Goal: Task Accomplishment & Management: Manage account settings

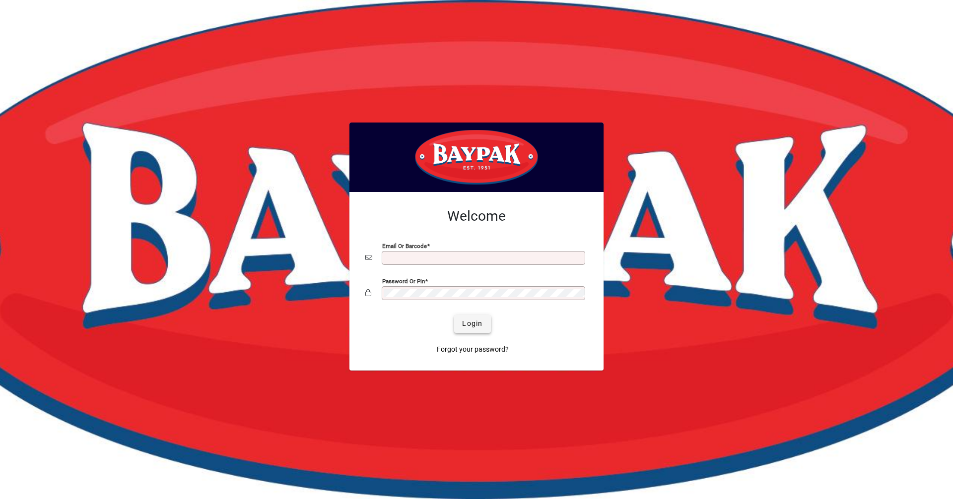
type input "**********"
click at [467, 322] on span "Login" at bounding box center [472, 324] width 20 height 10
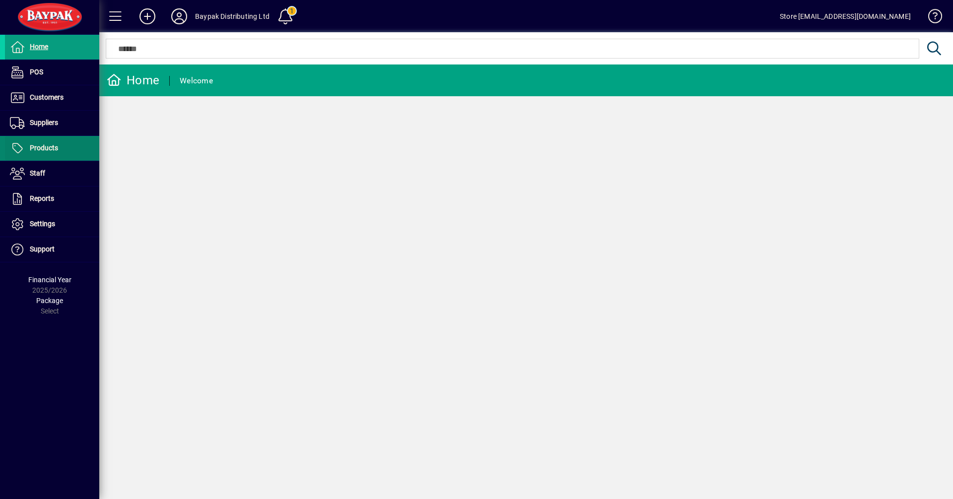
click at [46, 141] on span at bounding box center [52, 149] width 94 height 24
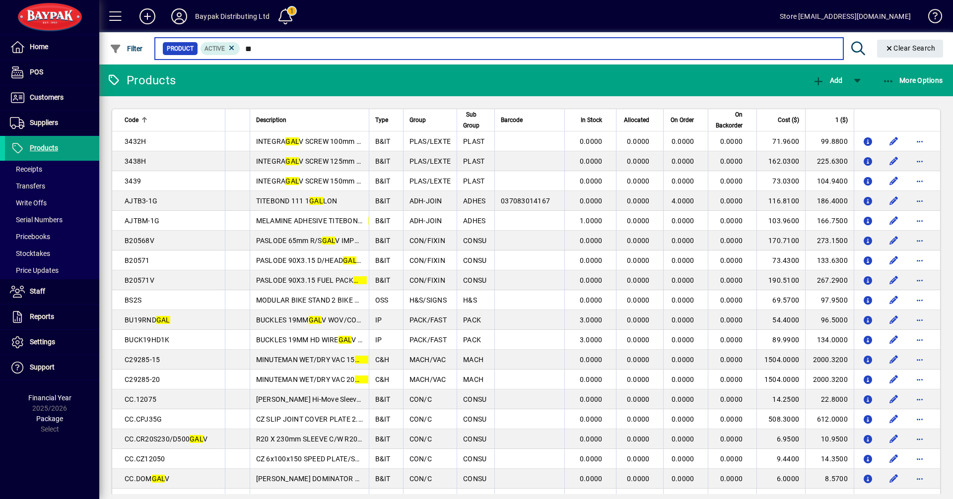
type input "*"
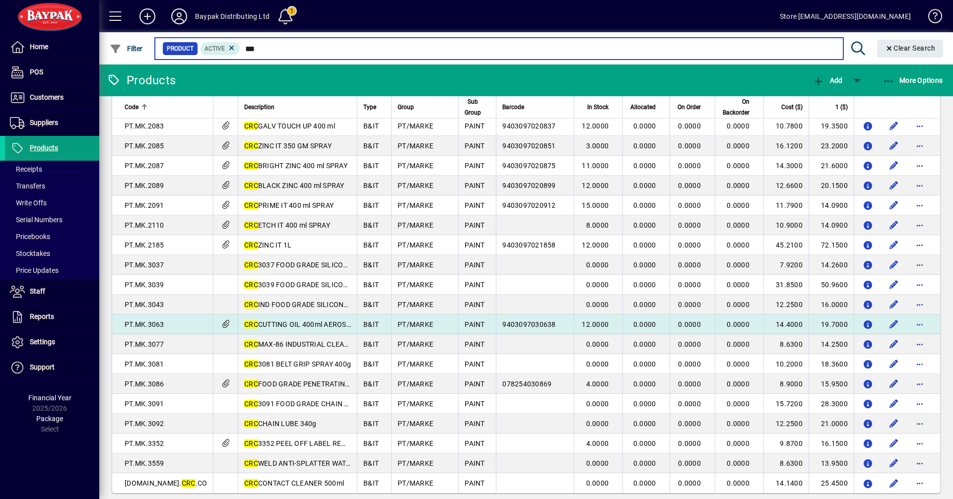
scroll to position [782, 0]
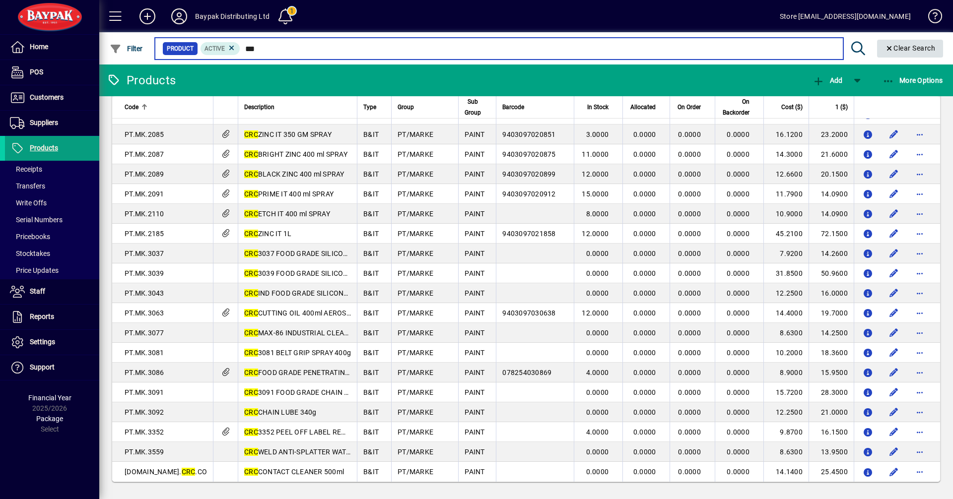
type input "***"
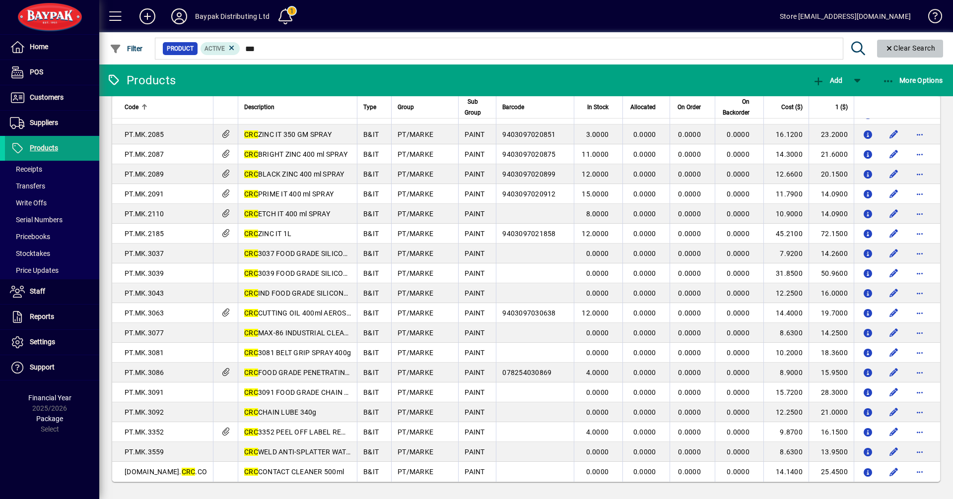
click at [933, 50] on span "Clear Search" at bounding box center [910, 48] width 51 height 8
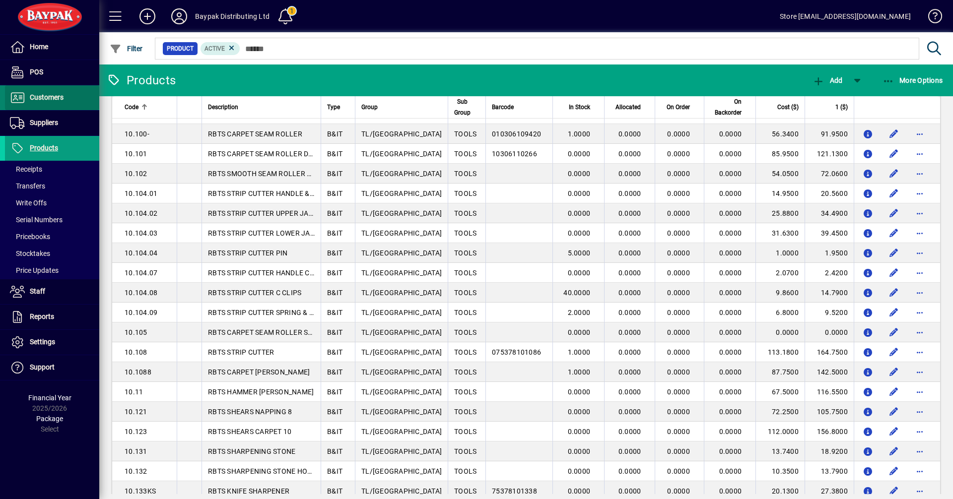
click at [61, 102] on span "Customers" at bounding box center [34, 98] width 59 height 12
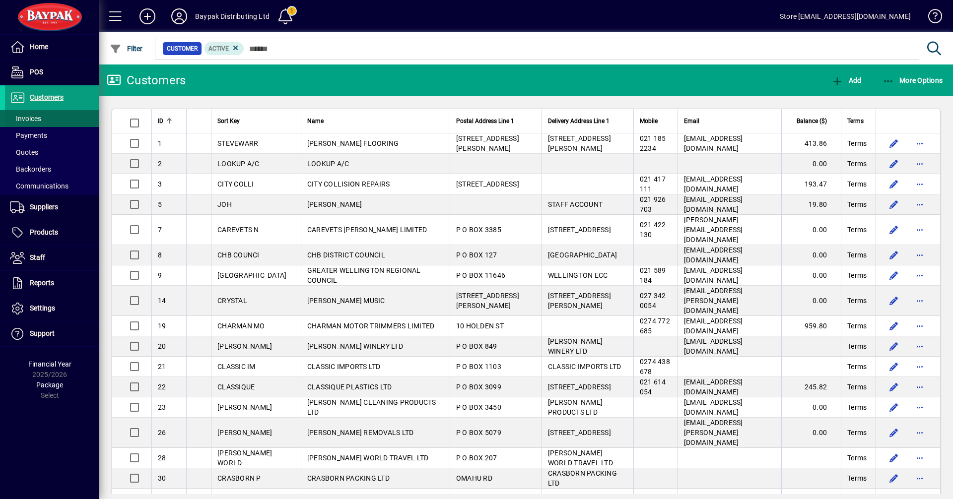
click at [42, 121] on span at bounding box center [52, 119] width 94 height 24
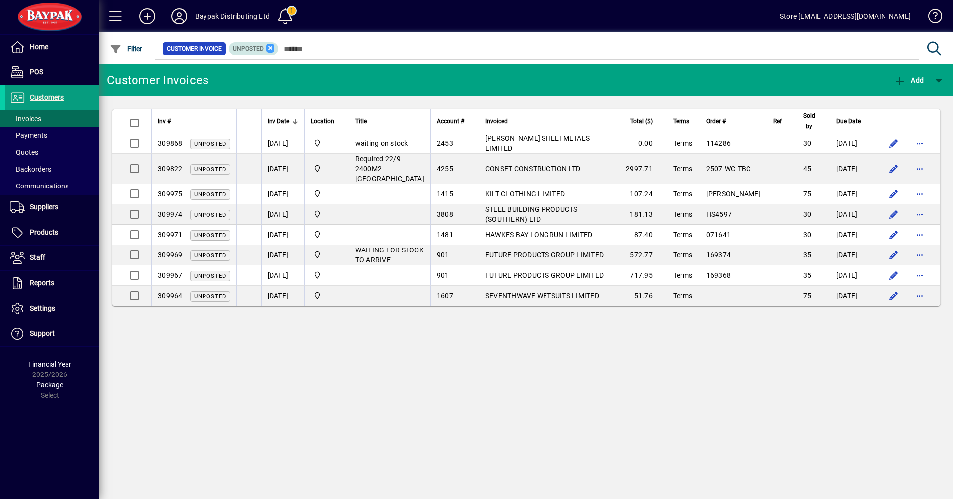
click at [271, 49] on icon at bounding box center [270, 48] width 9 height 9
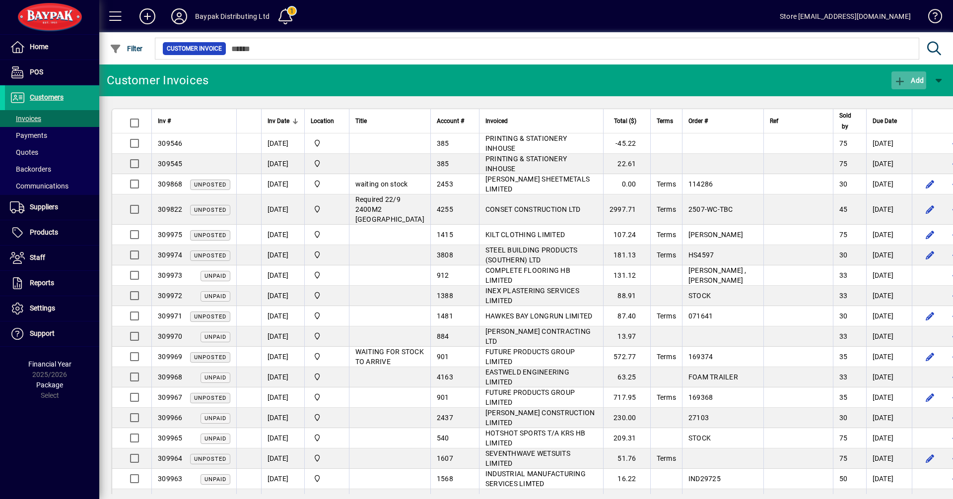
click at [913, 82] on span "Add" at bounding box center [909, 80] width 30 height 8
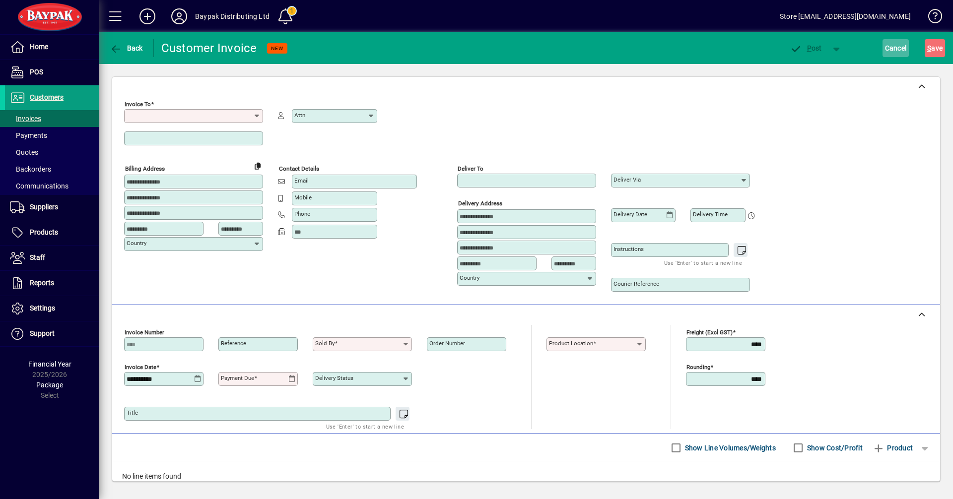
click at [898, 49] on span "Cancel" at bounding box center [896, 48] width 22 height 16
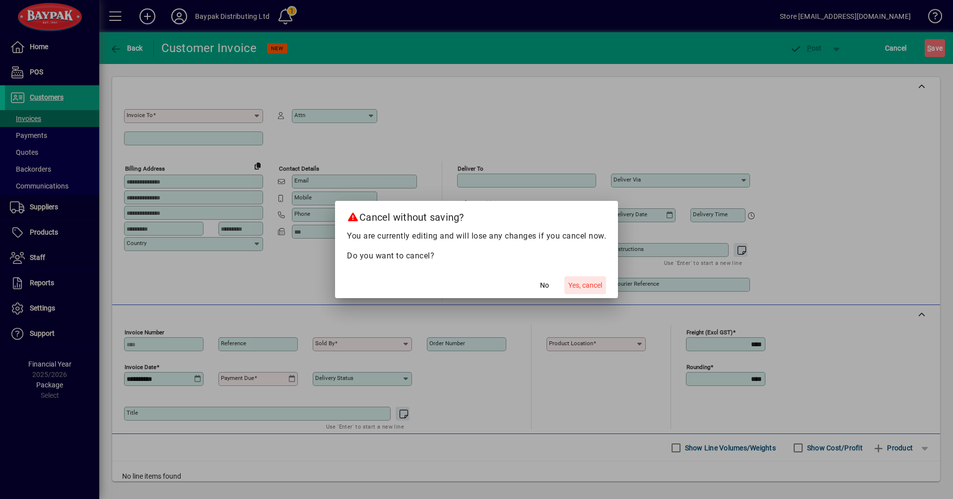
click at [569, 283] on span "Yes, cancel" at bounding box center [585, 286] width 34 height 10
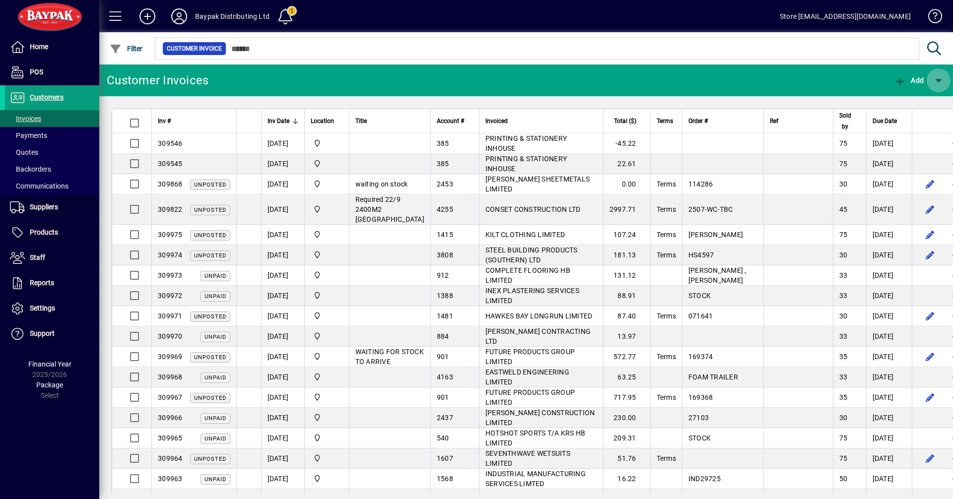
click at [941, 80] on span "button" at bounding box center [939, 81] width 24 height 24
click at [790, 85] on div at bounding box center [476, 249] width 953 height 499
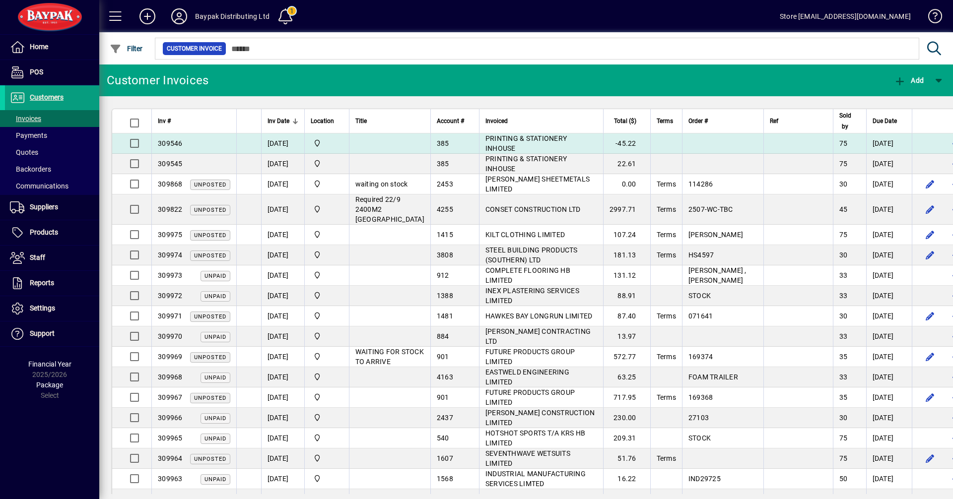
click at [548, 142] on span "PRINTING & STATIONERY INHOUSE" at bounding box center [526, 144] width 81 height 18
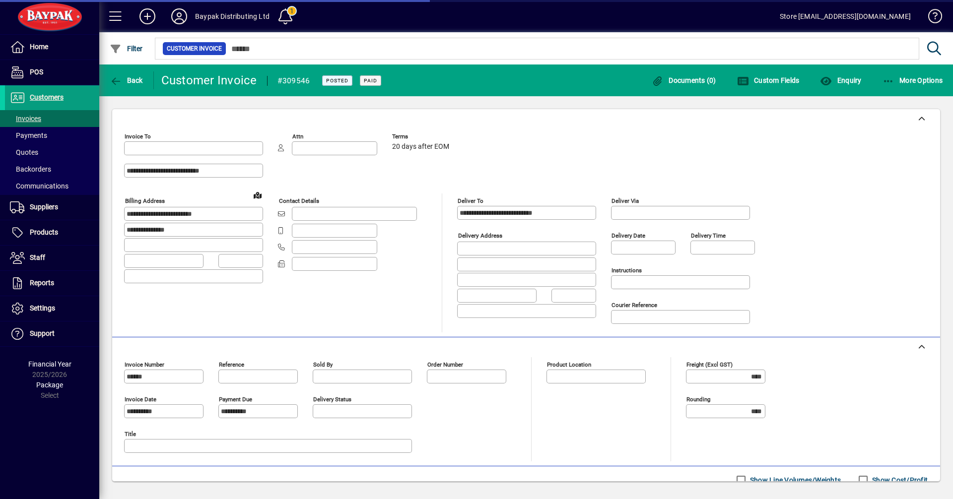
type input "**********"
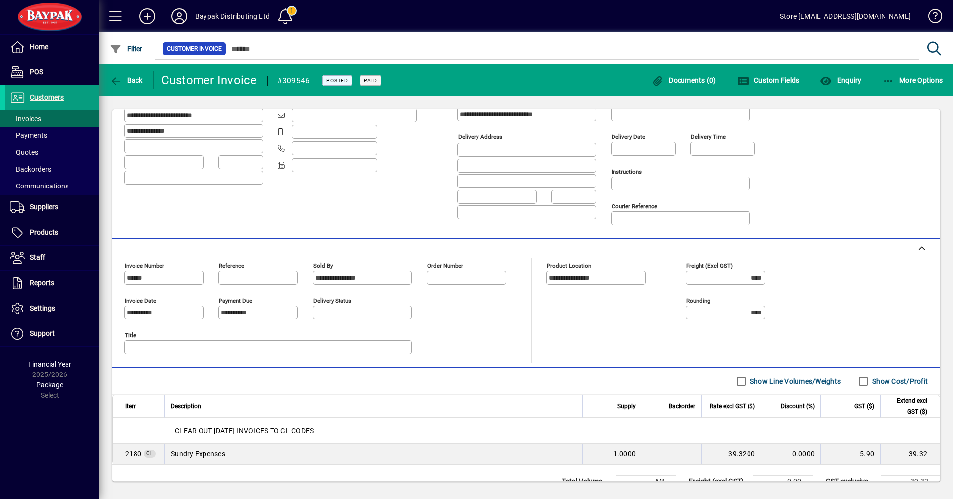
scroll to position [148, 0]
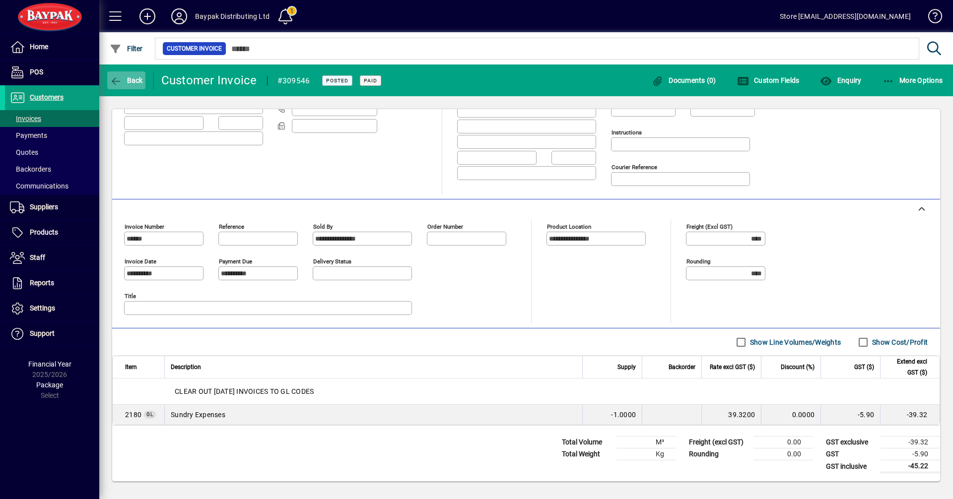
click at [132, 78] on span "Back" at bounding box center [126, 80] width 33 height 8
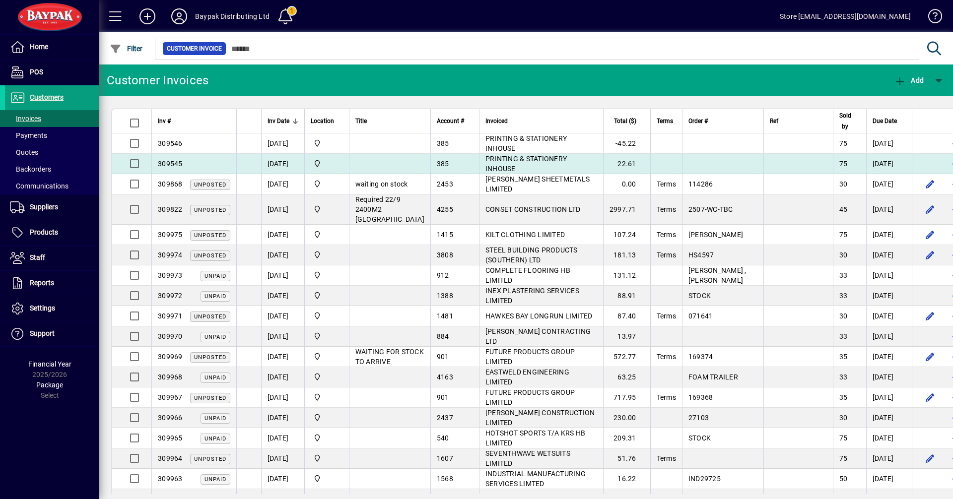
click at [526, 160] on span "PRINTING & STATIONERY INHOUSE" at bounding box center [526, 164] width 81 height 18
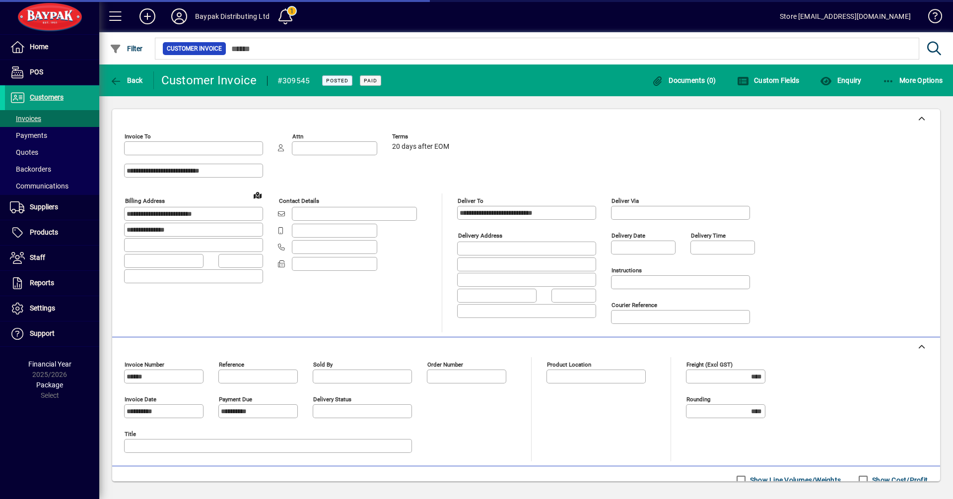
type input "**********"
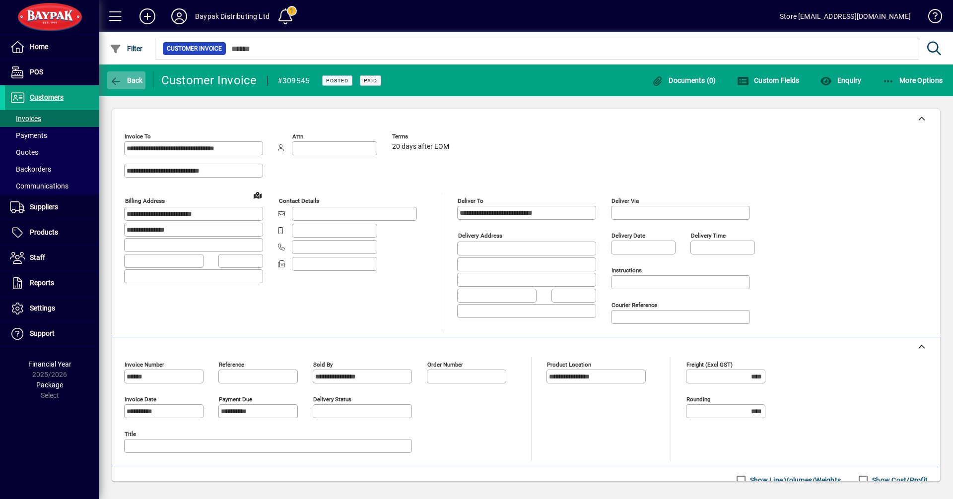
click at [129, 87] on span "button" at bounding box center [126, 81] width 38 height 24
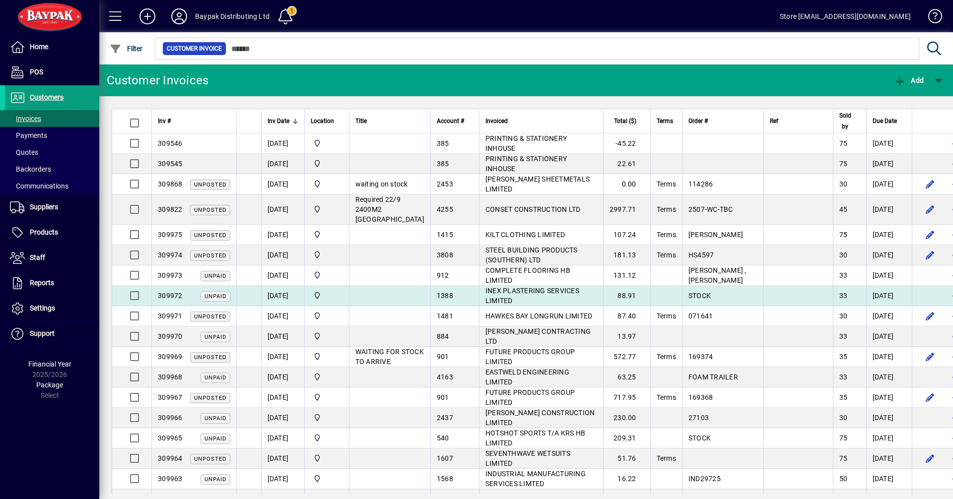
click at [492, 305] on span "INEX PLASTERING SERVICES LIMITED" at bounding box center [533, 296] width 94 height 18
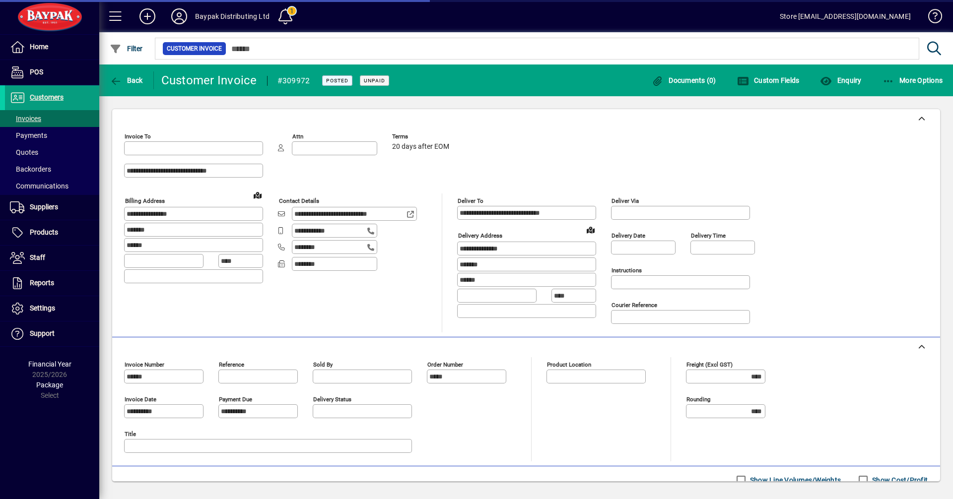
type input "**********"
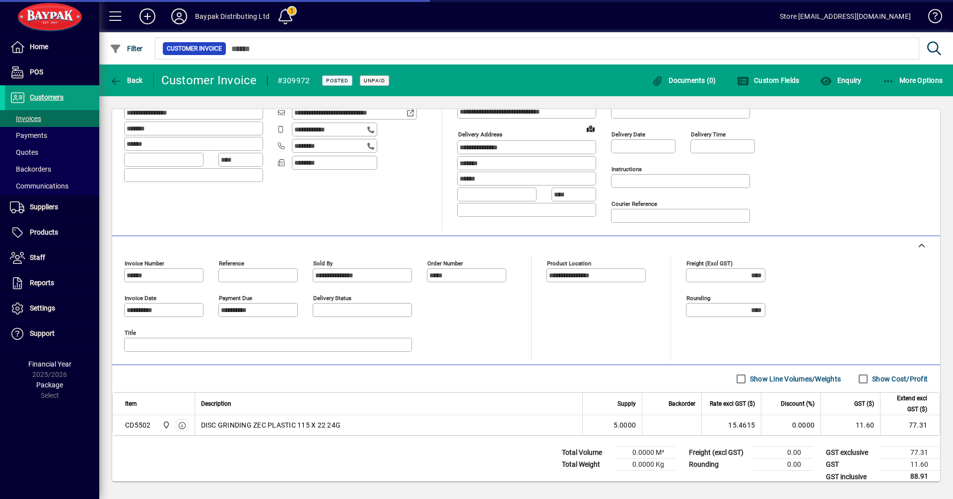
scroll to position [112, 0]
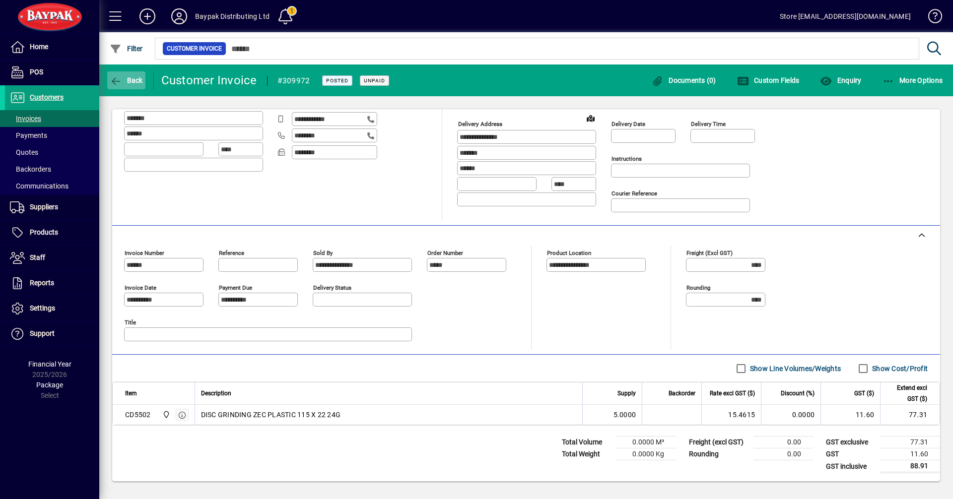
click at [139, 83] on span "Back" at bounding box center [126, 80] width 33 height 8
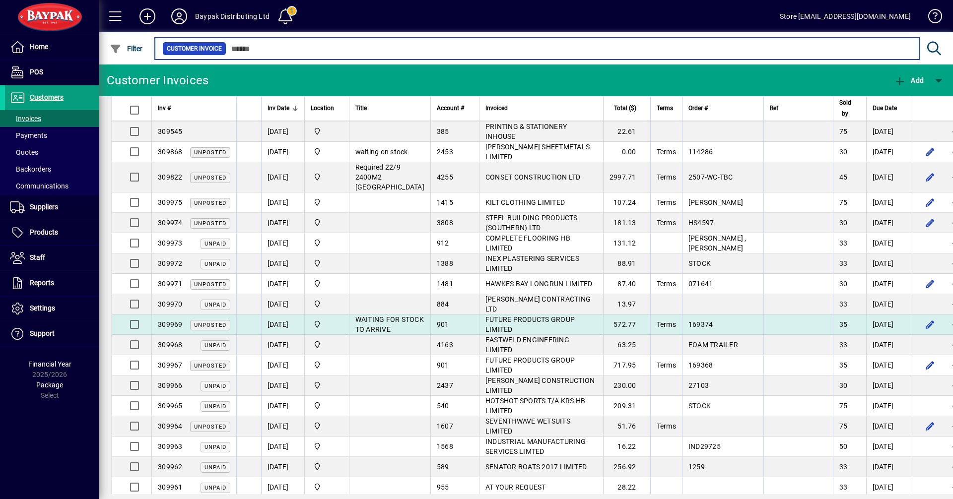
scroll to position [50, 0]
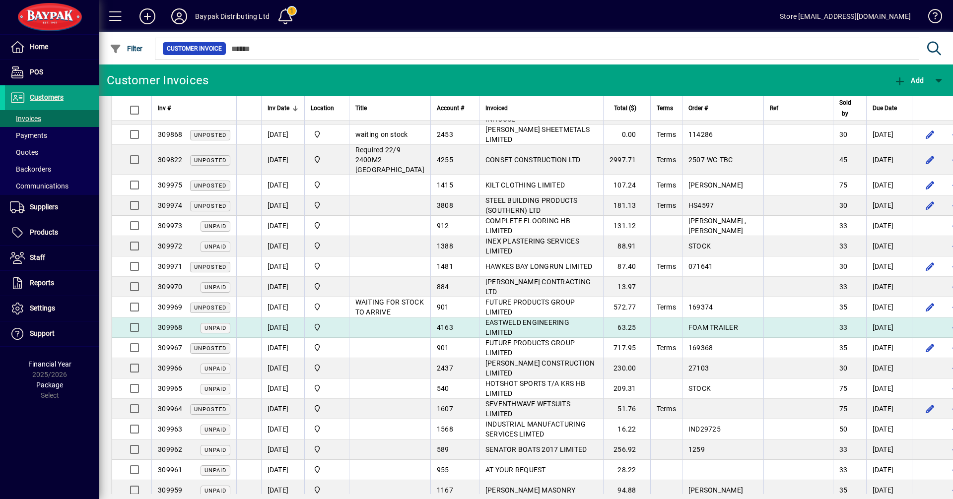
click at [504, 337] on span "EASTWELD ENGINEERING LIMITED" at bounding box center [528, 328] width 84 height 18
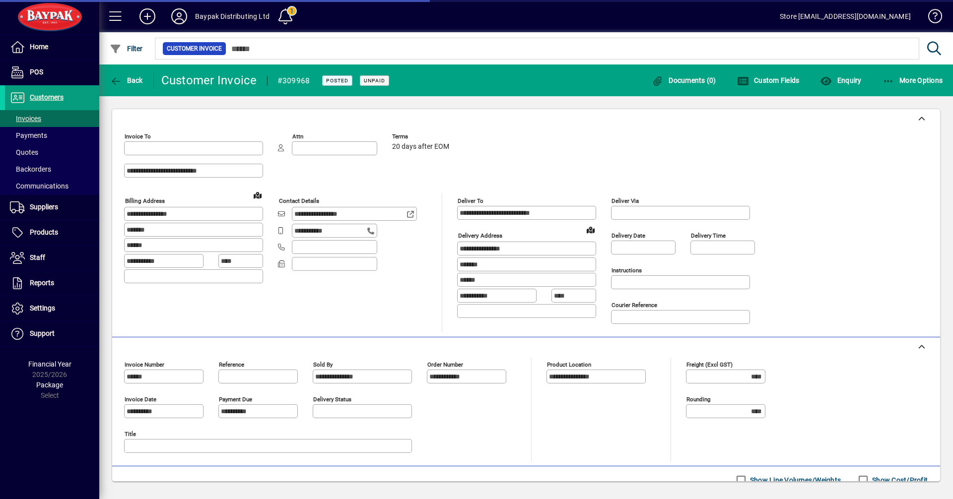
type input "**********"
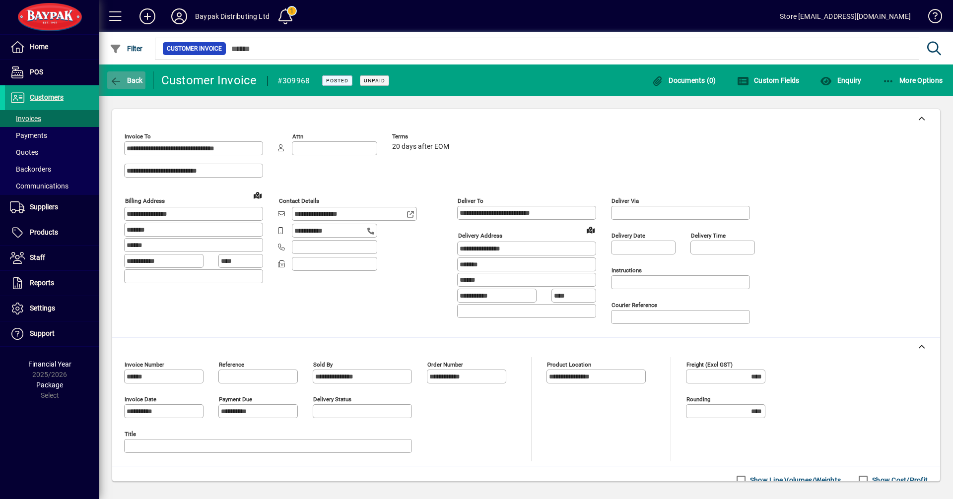
click at [131, 87] on span "button" at bounding box center [126, 81] width 38 height 24
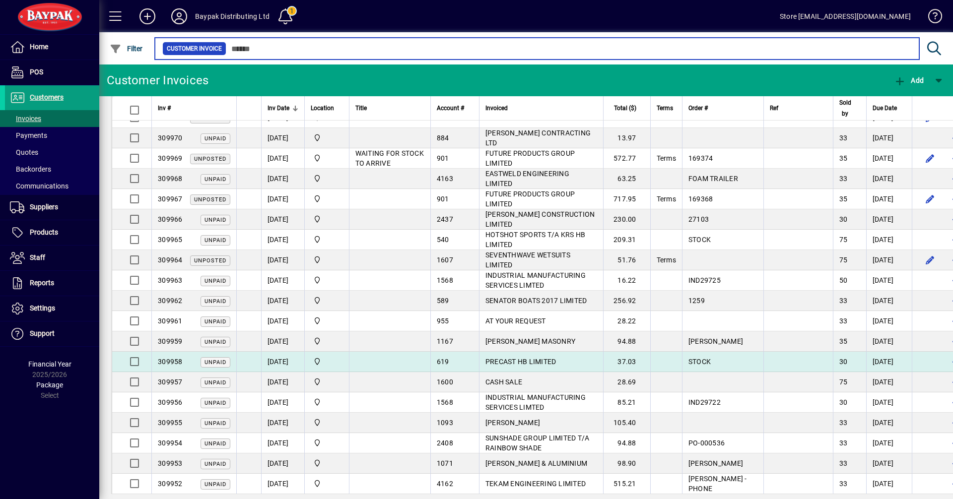
scroll to position [248, 0]
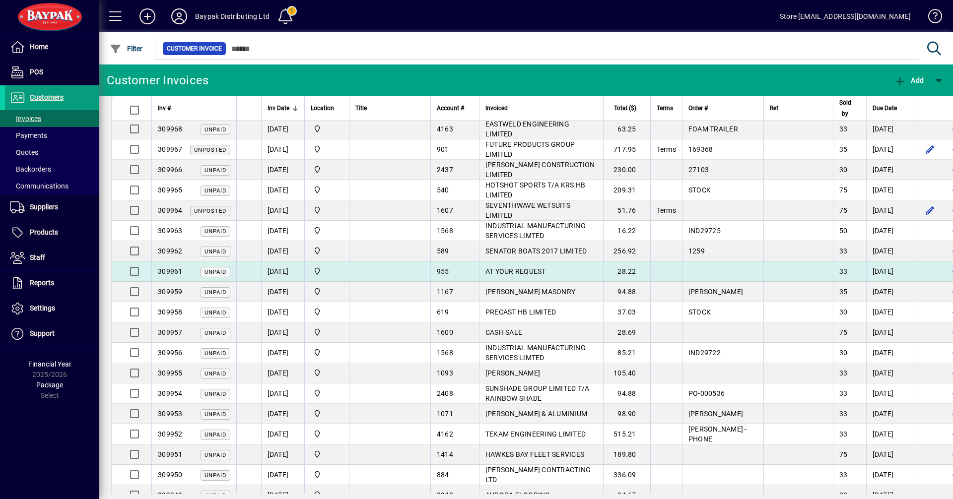
click at [493, 276] on span "AT YOUR REQUEST" at bounding box center [516, 272] width 61 height 8
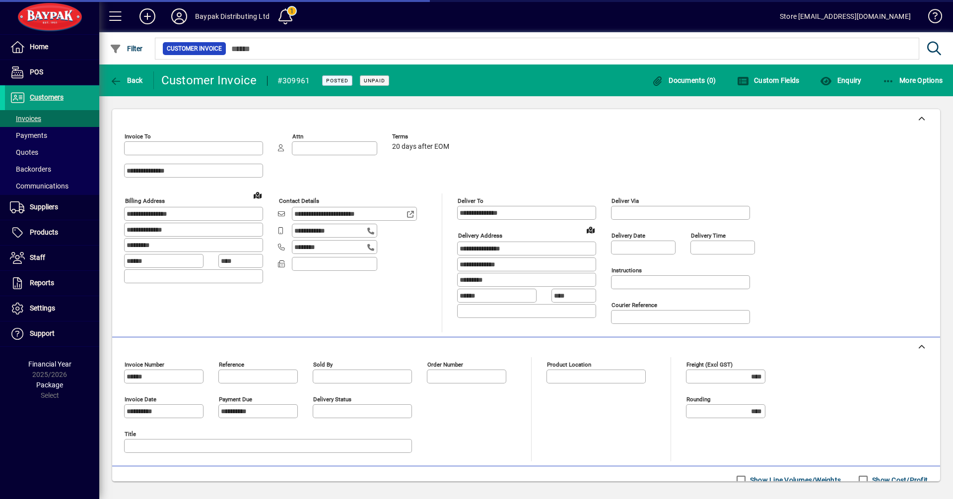
type input "**********"
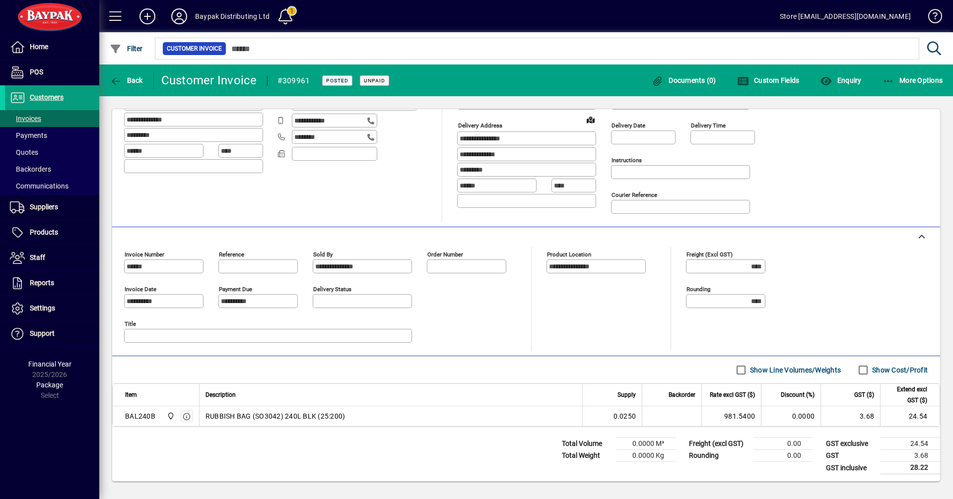
scroll to position [112, 0]
click at [133, 81] on span "Back" at bounding box center [126, 80] width 33 height 8
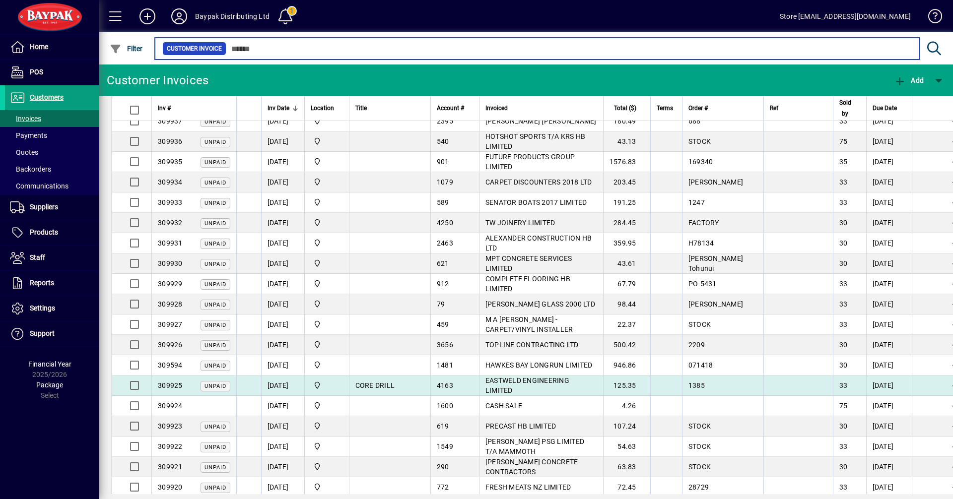
scroll to position [943, 0]
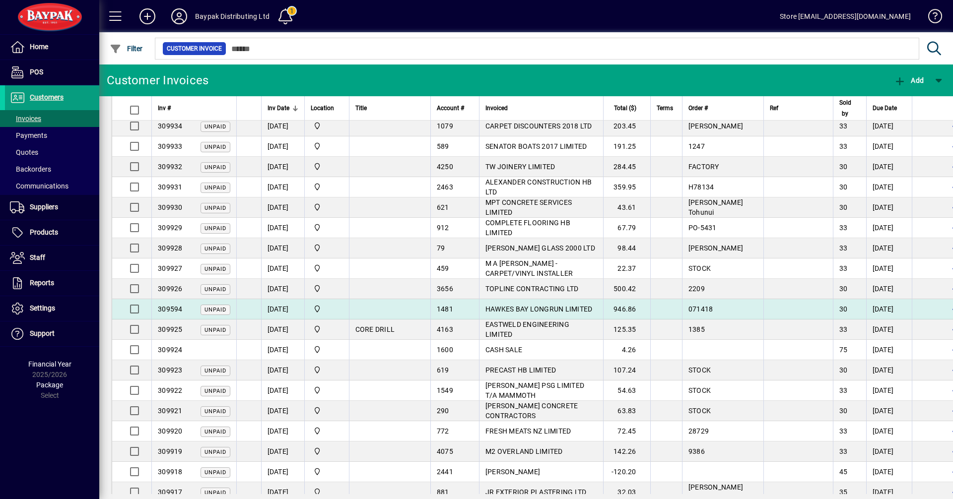
click at [496, 313] on span "HAWKES BAY LONGRUN LIMITED" at bounding box center [539, 309] width 107 height 8
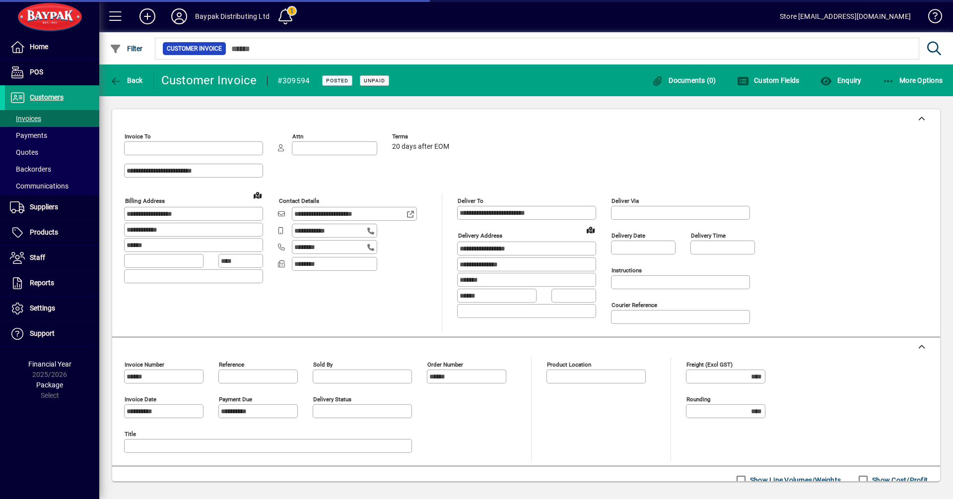
type input "**********"
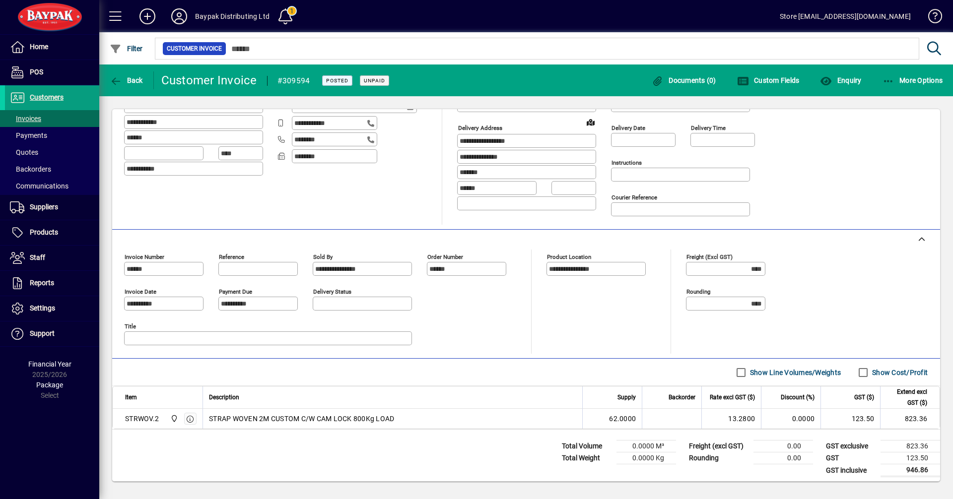
scroll to position [112, 0]
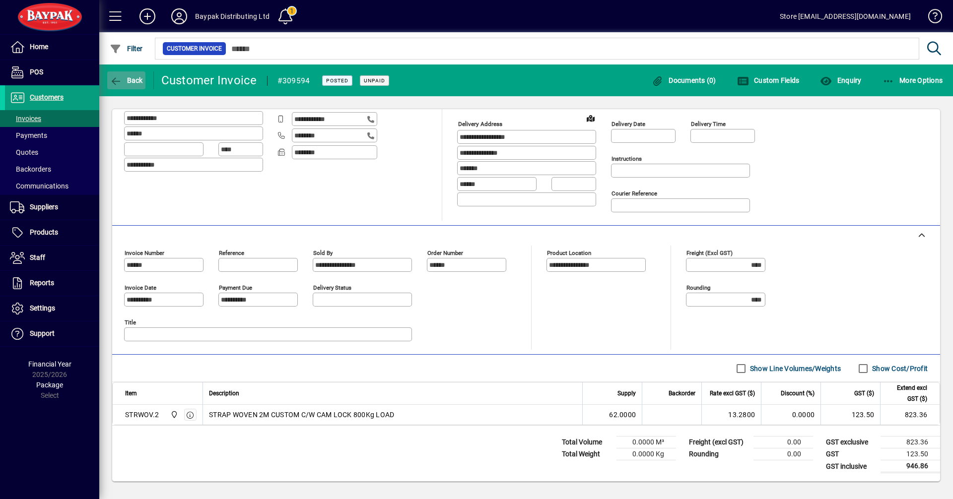
click at [122, 72] on span "button" at bounding box center [126, 81] width 38 height 24
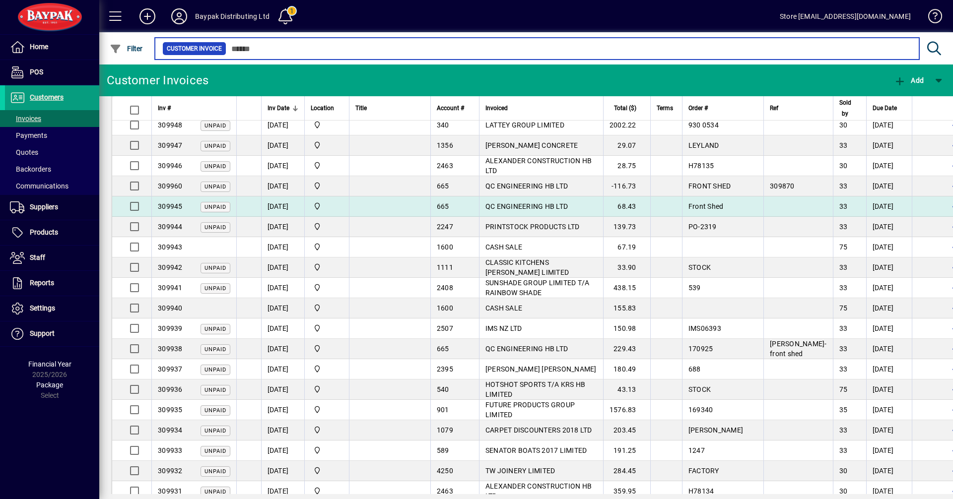
scroll to position [645, 0]
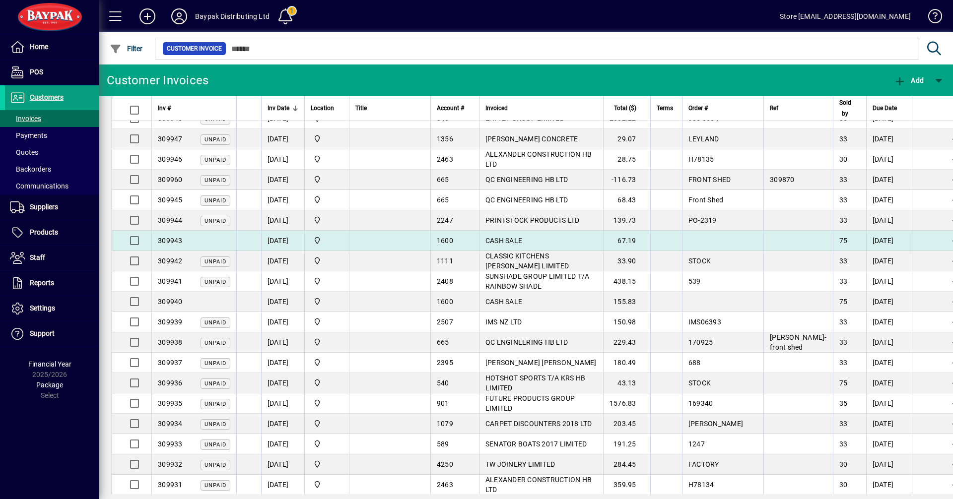
click at [491, 245] on span "CASH SALE" at bounding box center [504, 241] width 37 height 8
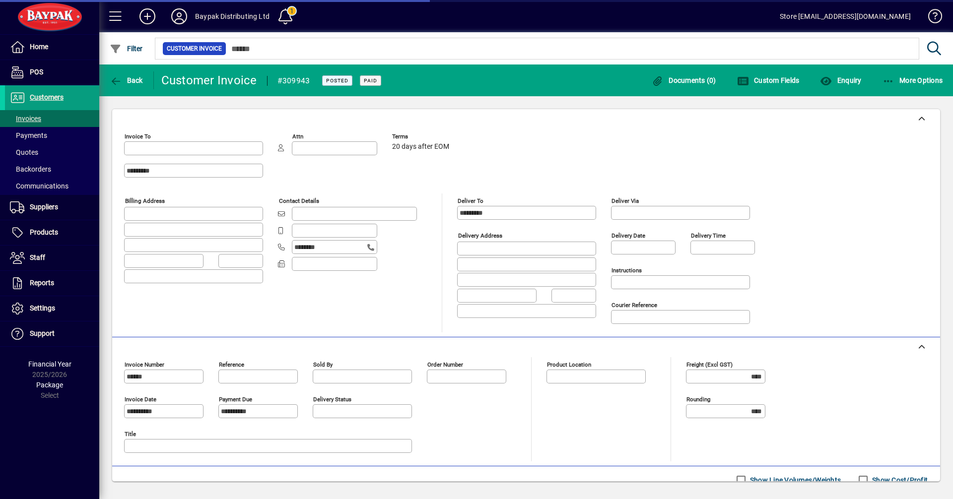
type input "**********"
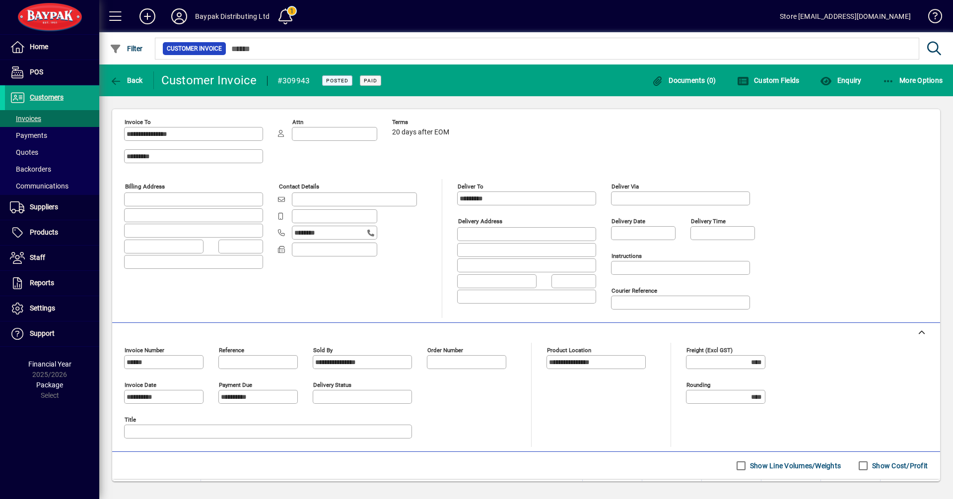
scroll to position [12, 0]
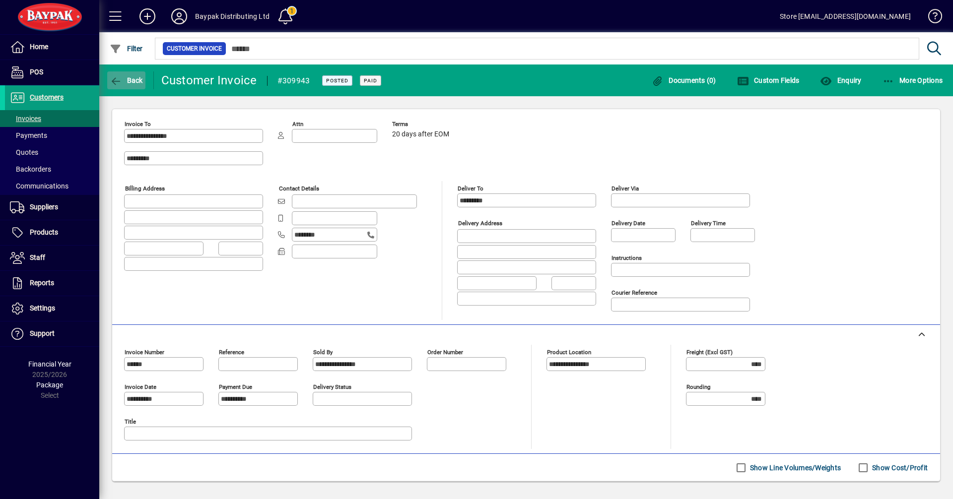
click at [133, 87] on span "button" at bounding box center [126, 81] width 38 height 24
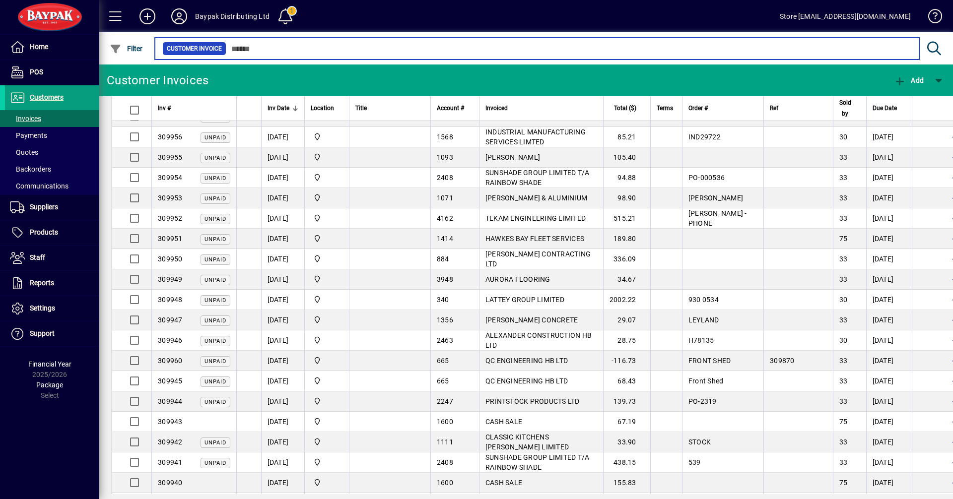
scroll to position [645, 0]
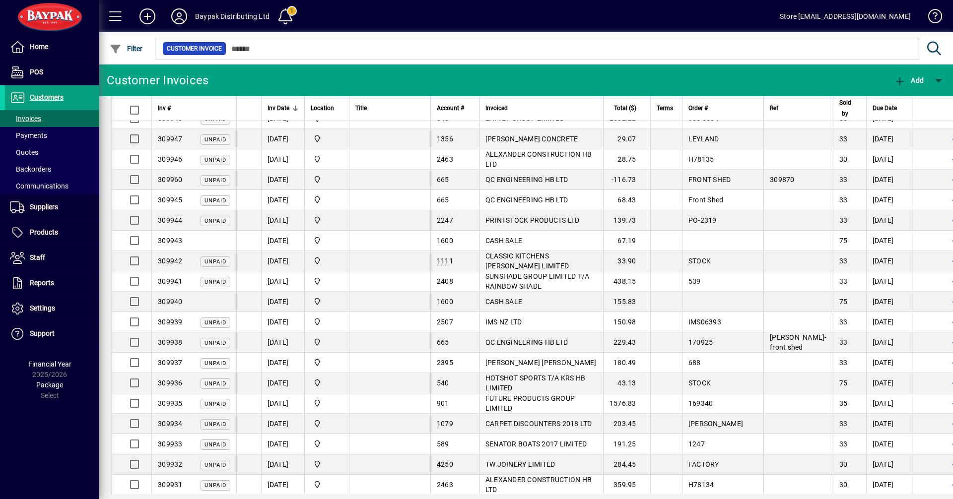
click at [174, 19] on icon at bounding box center [179, 16] width 20 height 16
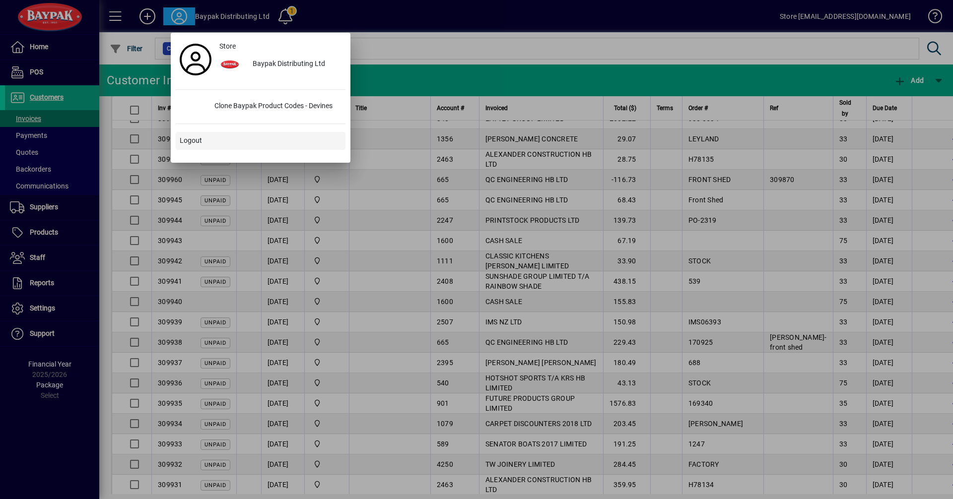
click at [200, 135] on span at bounding box center [261, 141] width 170 height 24
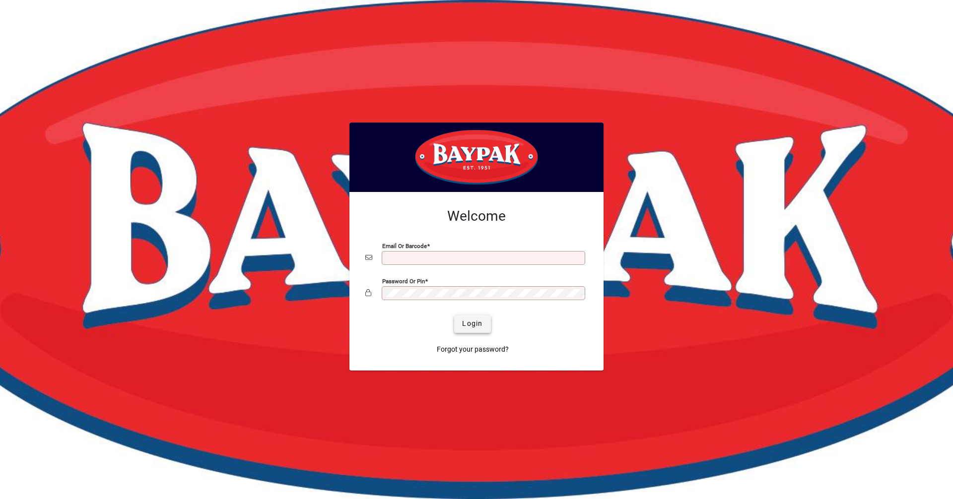
type input "**********"
click at [471, 329] on span "Login" at bounding box center [472, 324] width 20 height 10
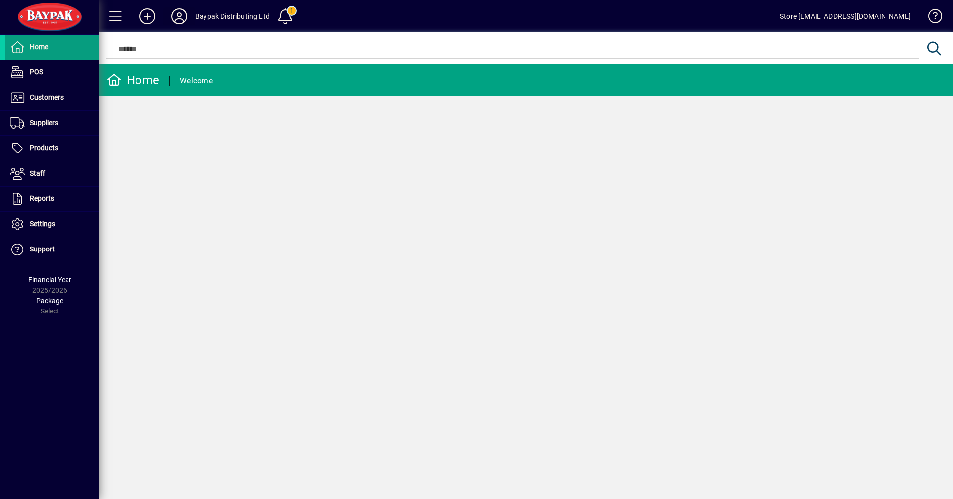
click at [178, 14] on icon at bounding box center [179, 16] width 20 height 16
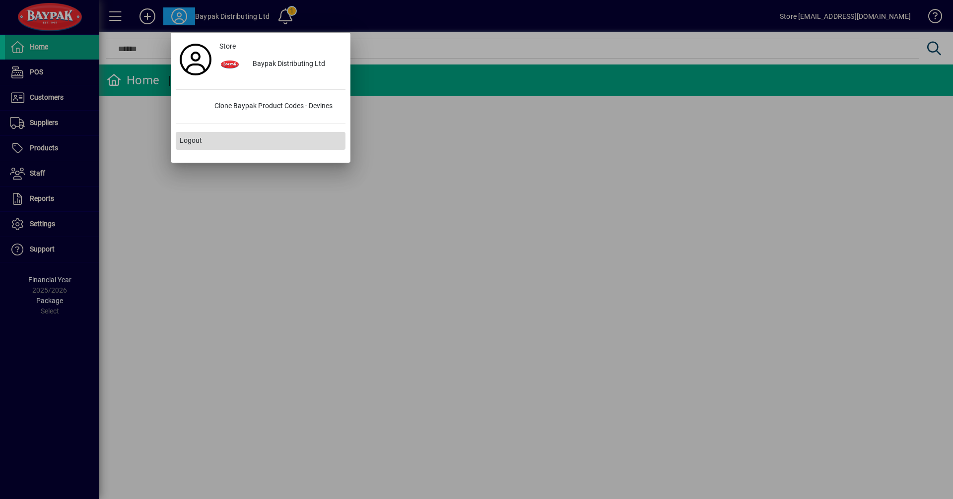
click at [189, 134] on span at bounding box center [261, 141] width 170 height 24
